Goal: Information Seeking & Learning: Learn about a topic

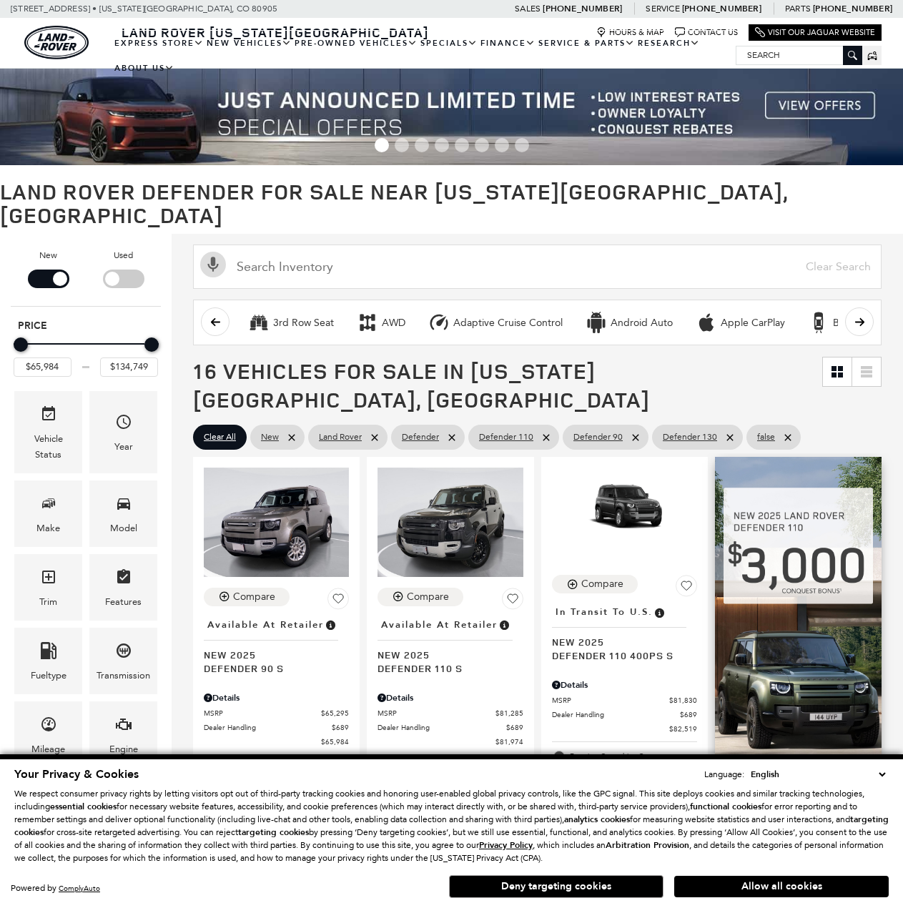
drag, startPoint x: 833, startPoint y: 883, endPoint x: 836, endPoint y: 860, distance: 23.9
click at [834, 883] on button "Allow all cookies" at bounding box center [782, 886] width 215 height 21
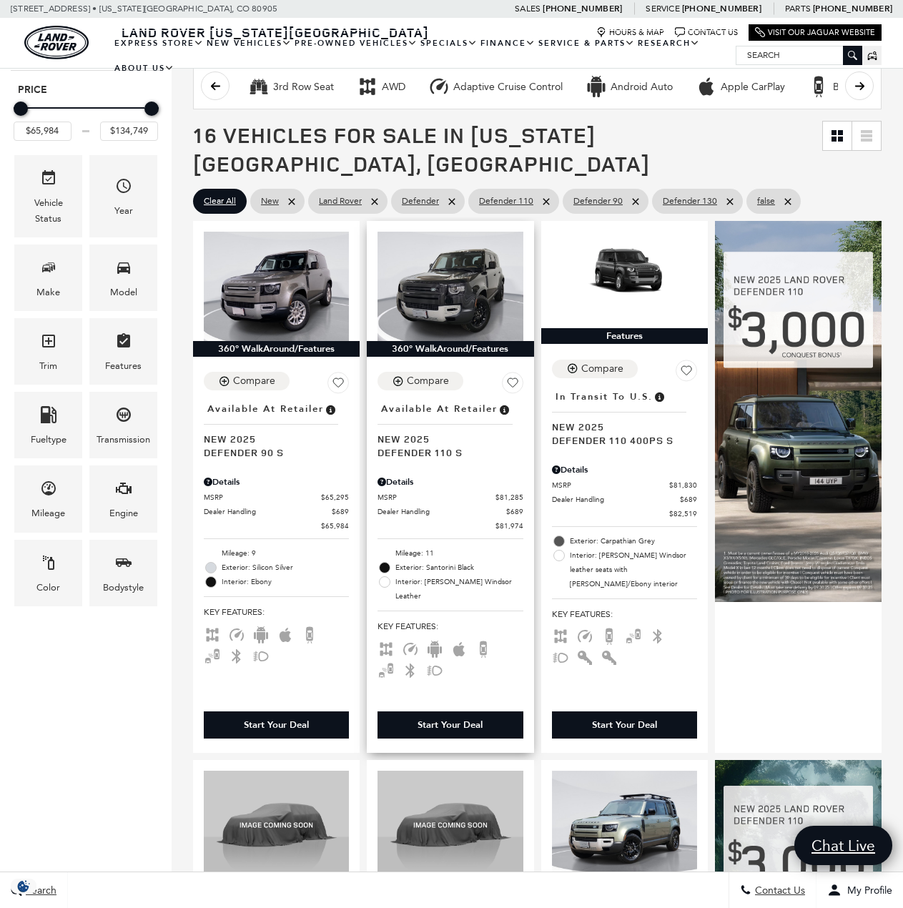
scroll to position [215, 0]
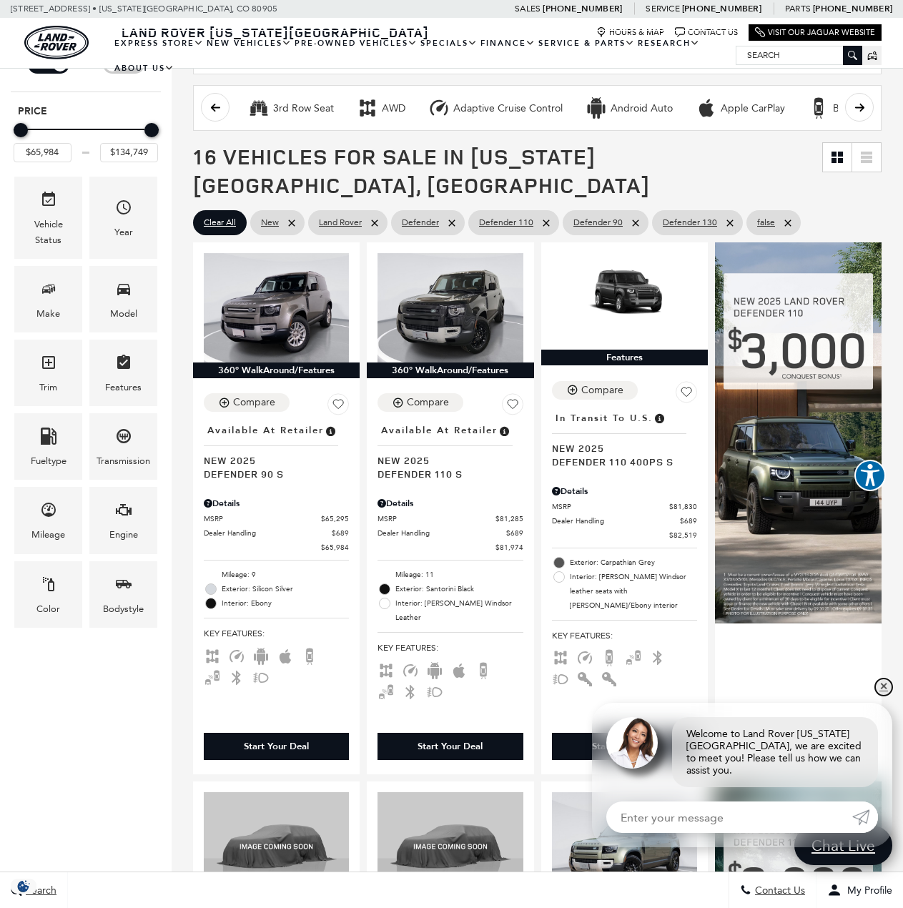
click at [891, 696] on link "✕" at bounding box center [884, 687] width 17 height 17
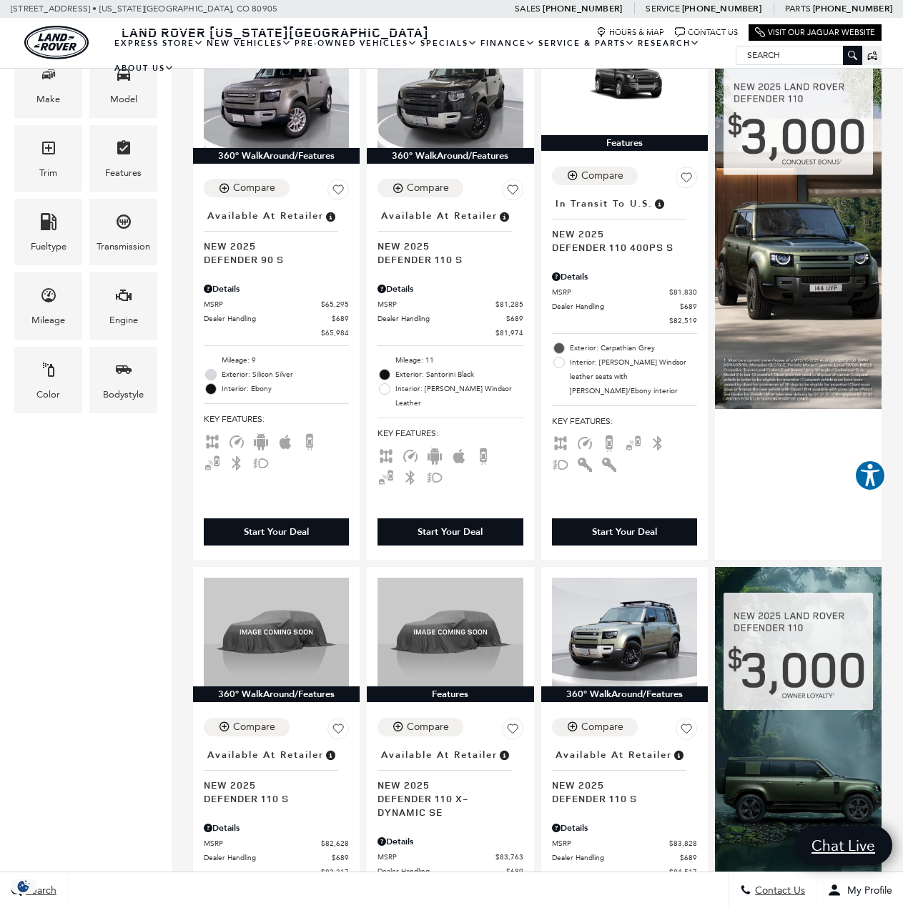
scroll to position [0, 0]
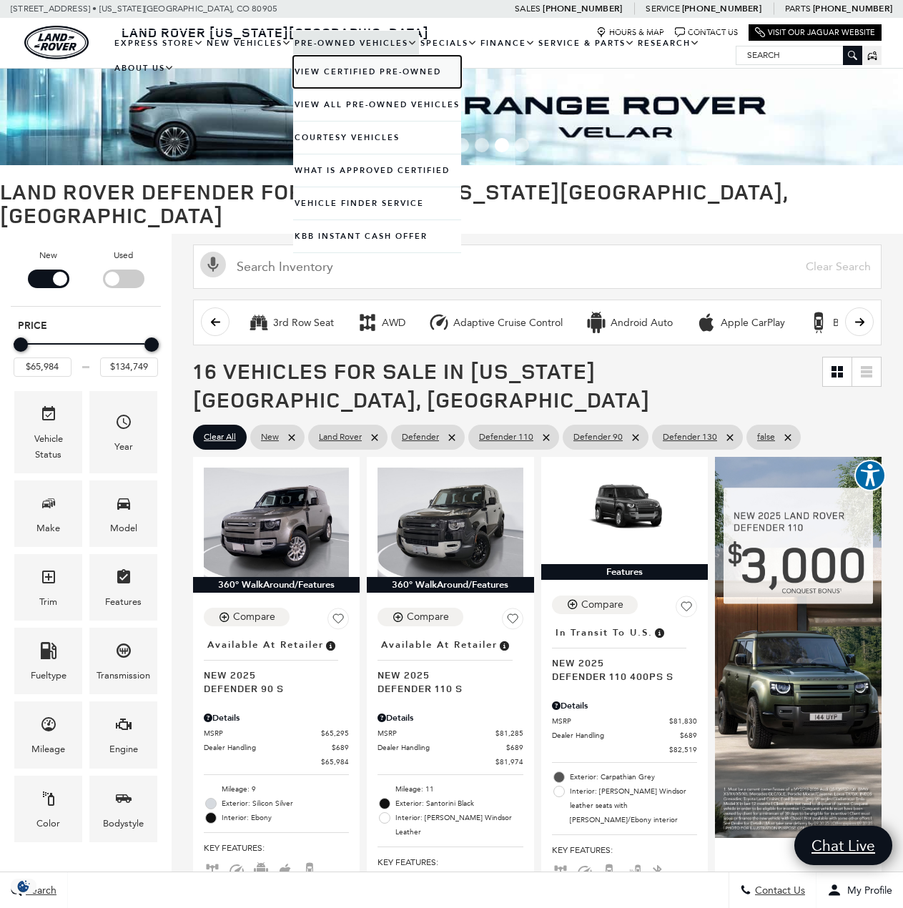
click at [328, 68] on link "View Certified Pre-Owned" at bounding box center [377, 72] width 168 height 32
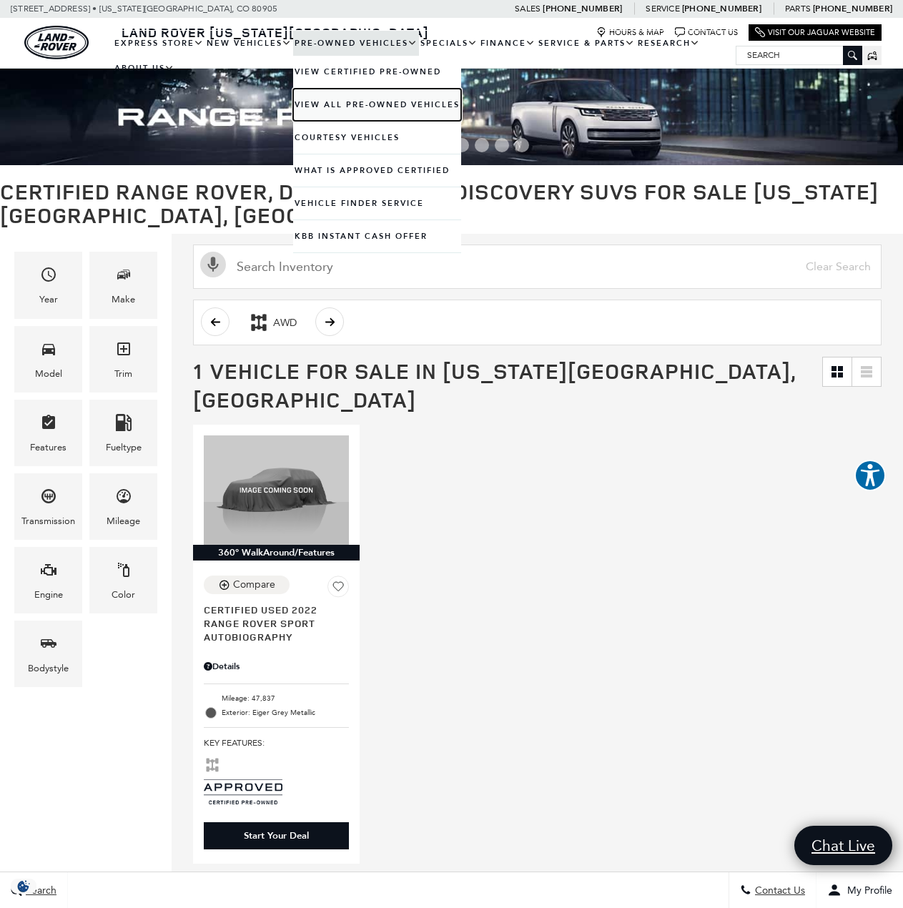
click at [322, 106] on link "View All Pre-Owned Vehicles" at bounding box center [377, 105] width 168 height 32
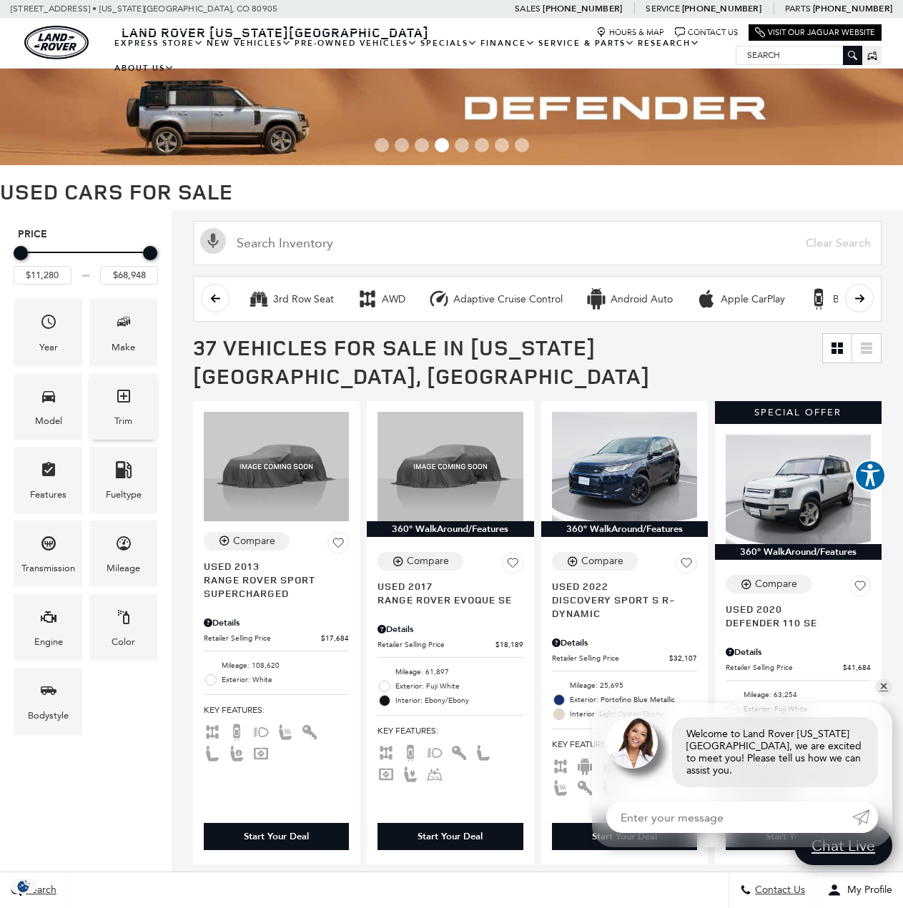
click at [125, 404] on icon "Trim" at bounding box center [123, 396] width 17 height 17
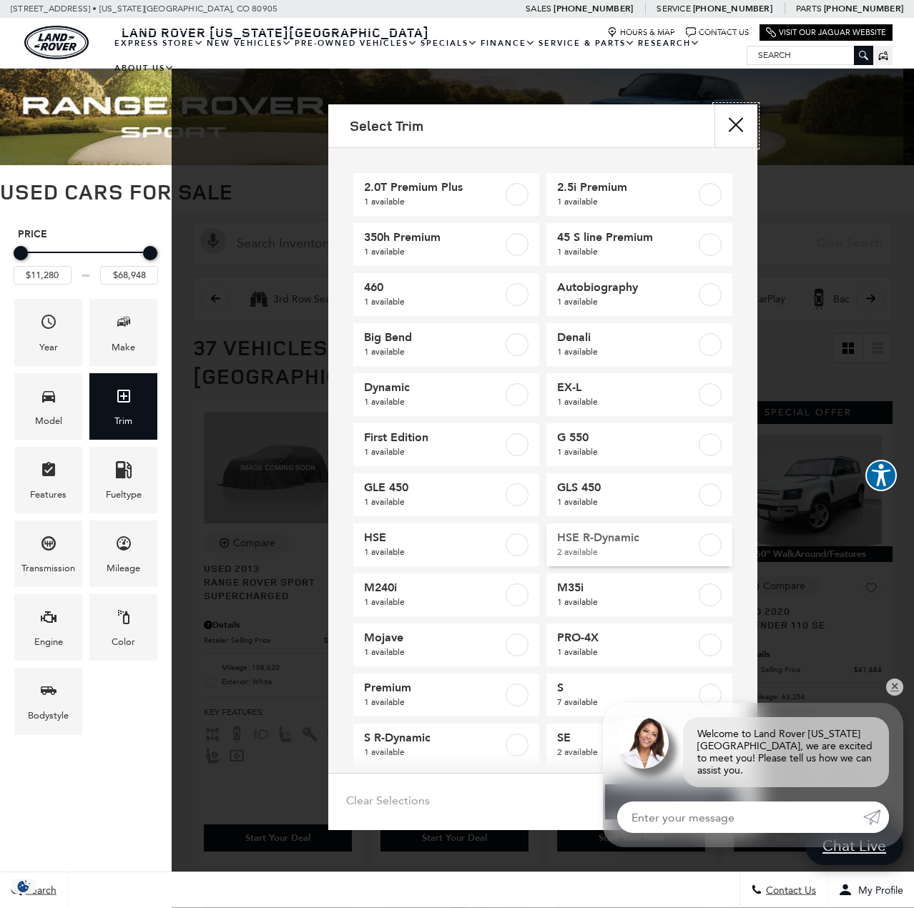
scroll to position [169, 0]
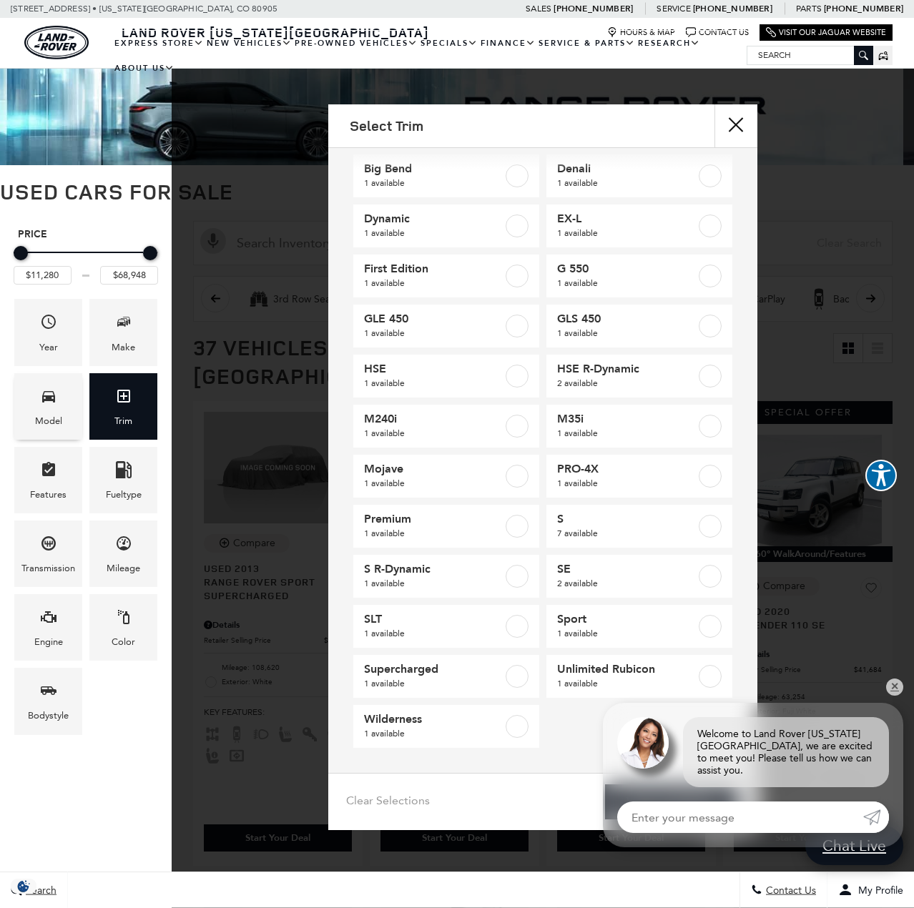
click at [54, 404] on icon "Model" at bounding box center [48, 396] width 17 height 17
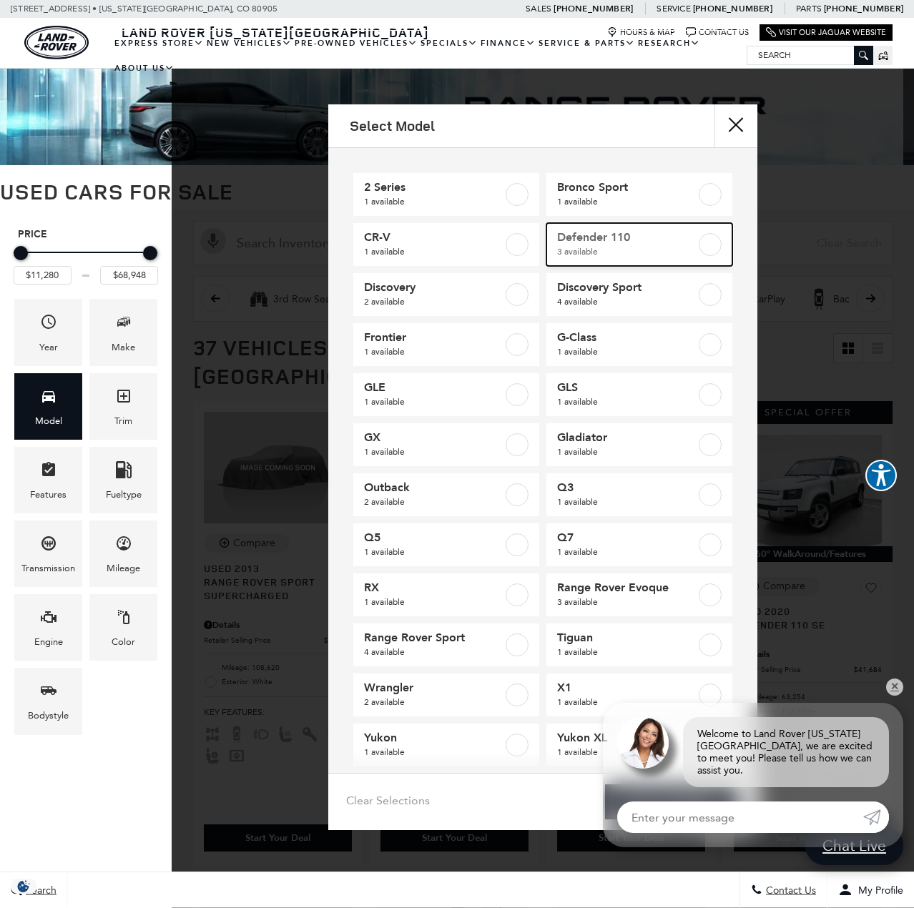
click at [703, 246] on label at bounding box center [710, 244] width 23 height 23
type input "$41,684"
type input "$66,689"
checkbox input "true"
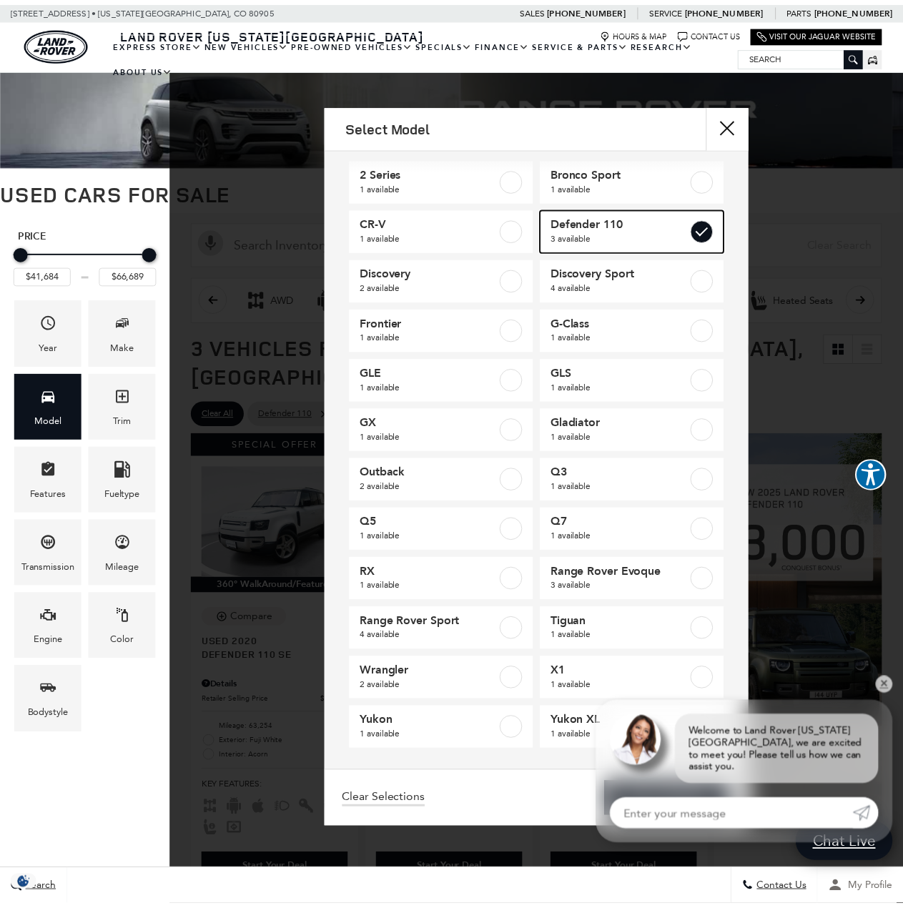
scroll to position [19, 0]
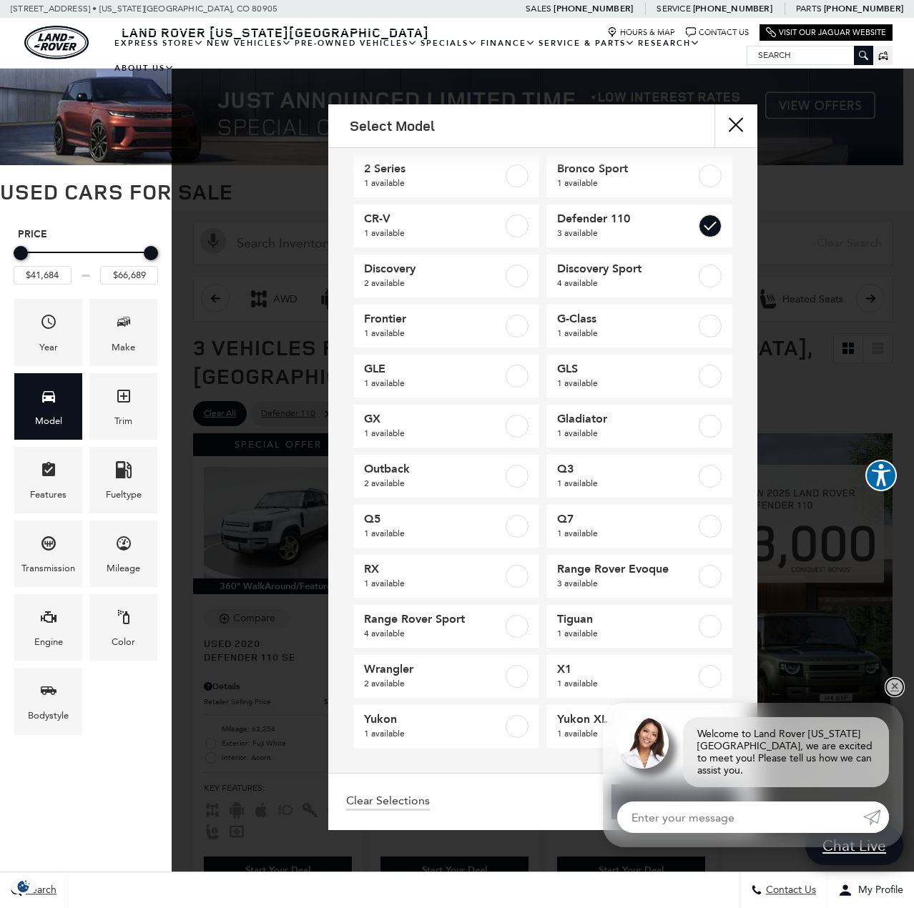
click at [892, 696] on link "✕" at bounding box center [894, 687] width 17 height 17
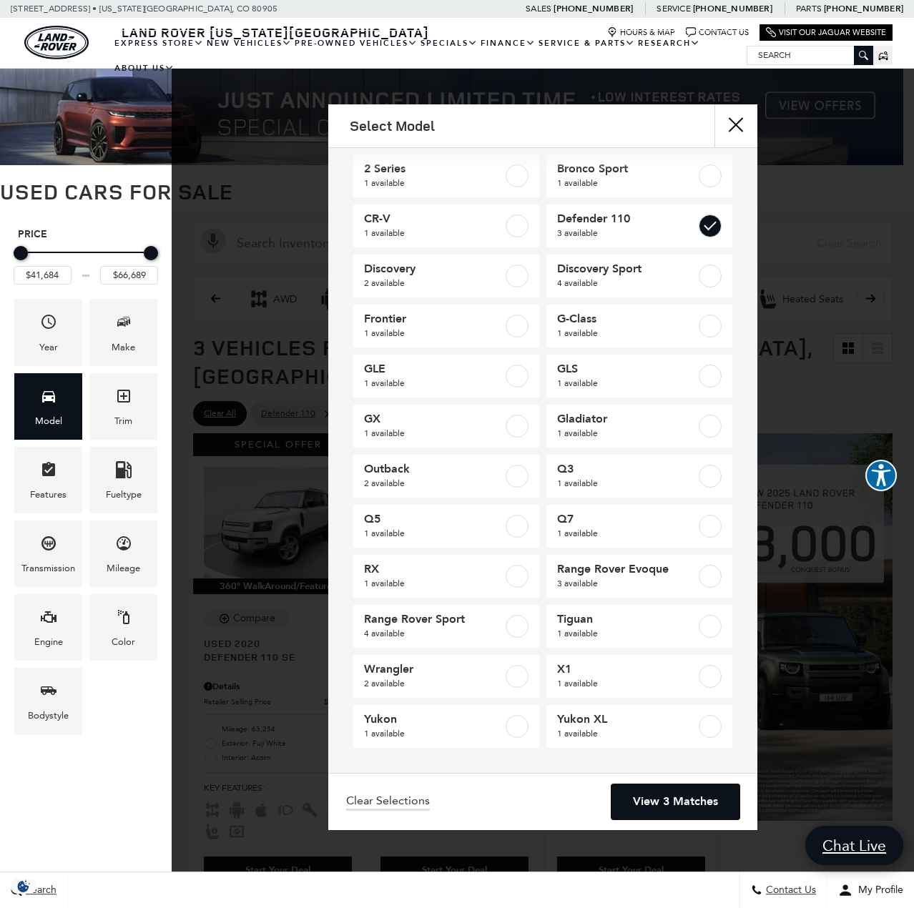
click at [665, 805] on link "View 3 Matches" at bounding box center [676, 802] width 128 height 35
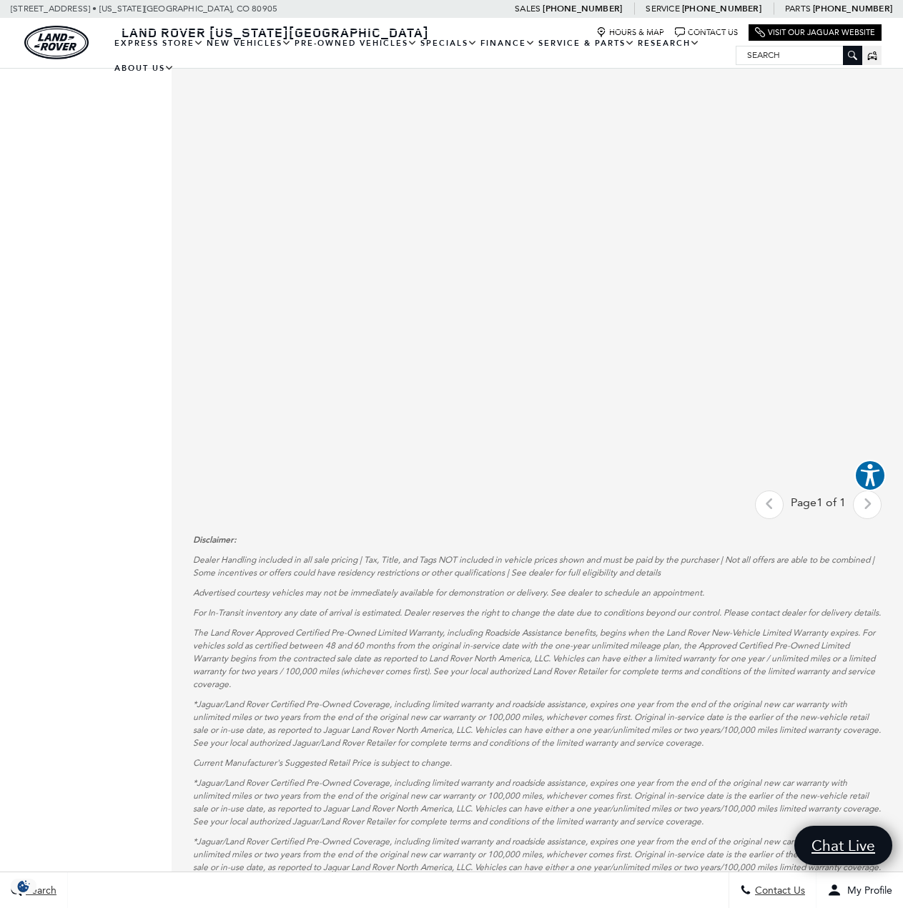
scroll to position [0, 0]
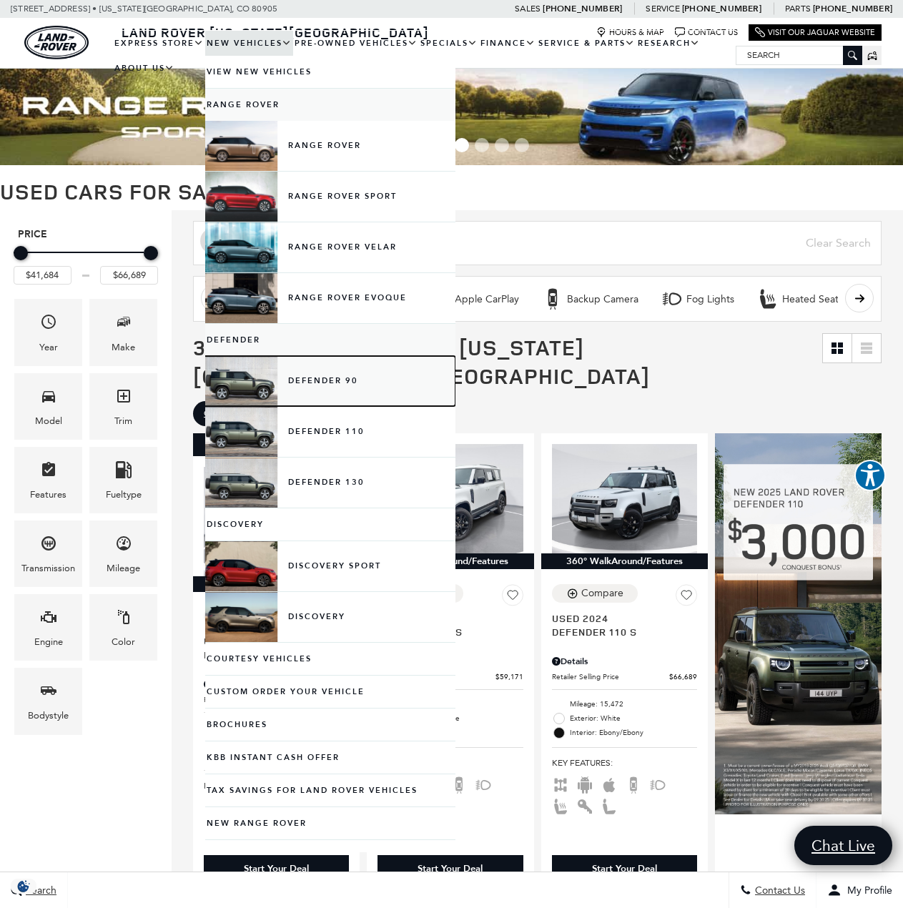
click at [340, 386] on link "Defender 90" at bounding box center [330, 381] width 250 height 50
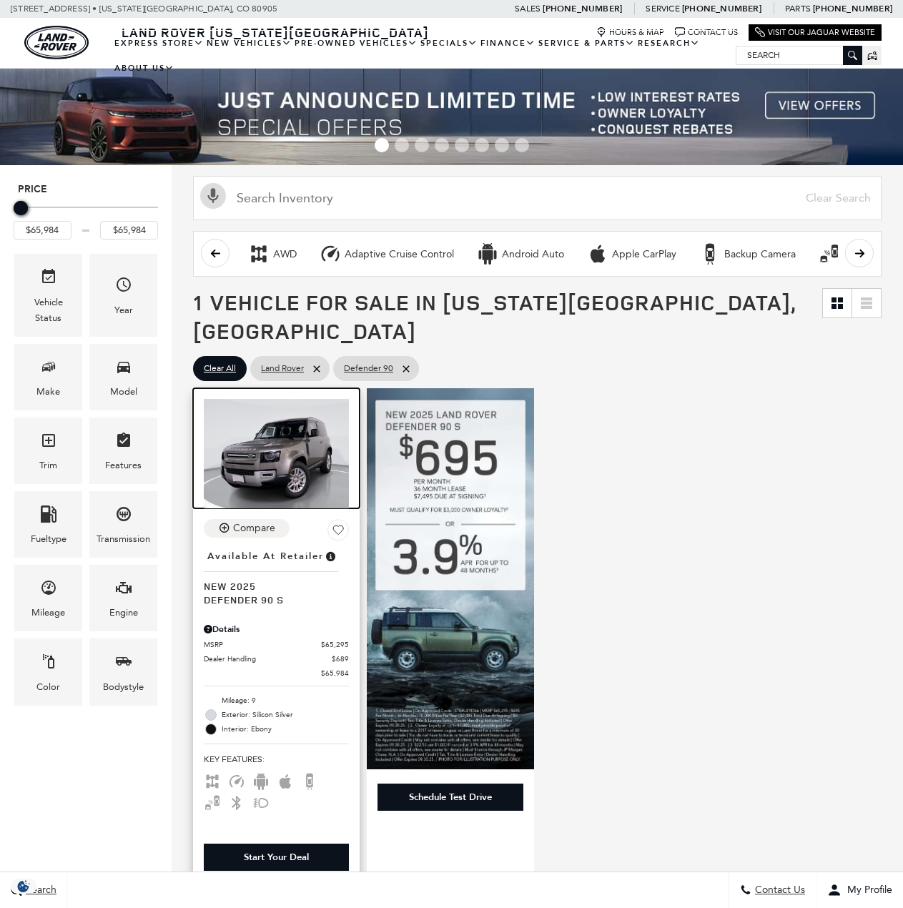
click at [311, 445] on img at bounding box center [276, 453] width 145 height 109
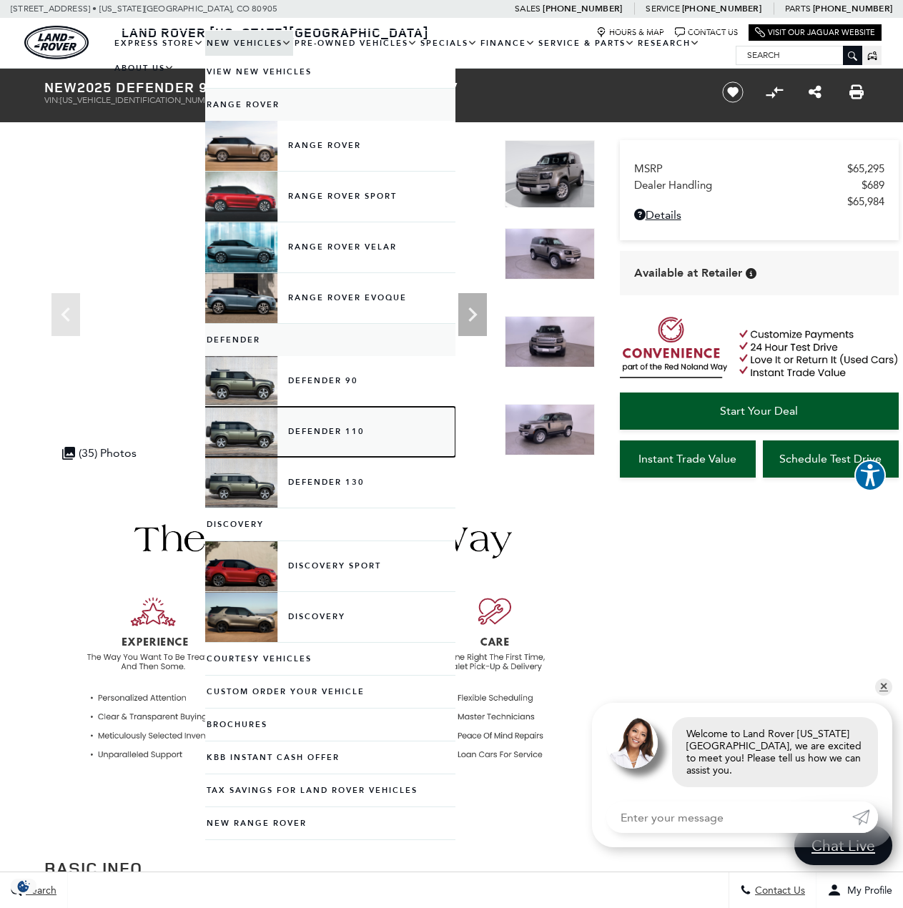
click at [277, 428] on link "Defender 110" at bounding box center [330, 432] width 250 height 50
